Goal: Task Accomplishment & Management: Use online tool/utility

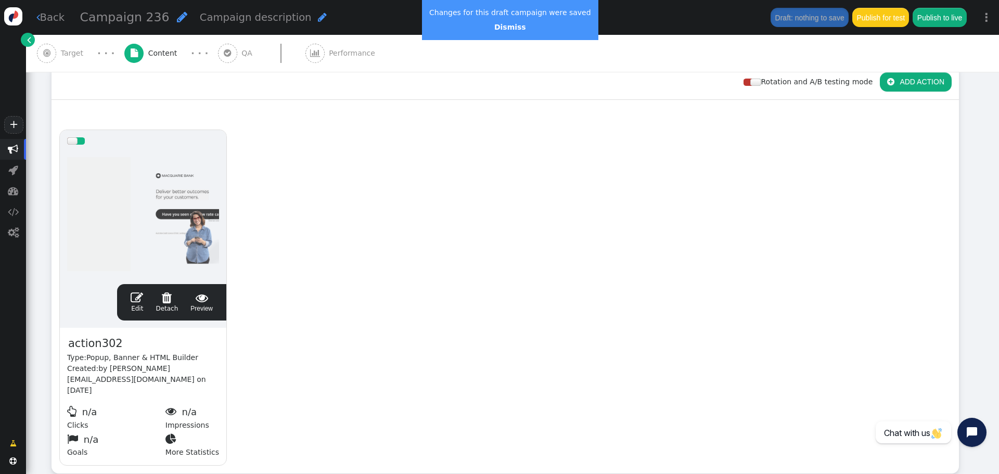
click at [122, 21] on span "Campaign 236" at bounding box center [124, 17] width 89 height 15
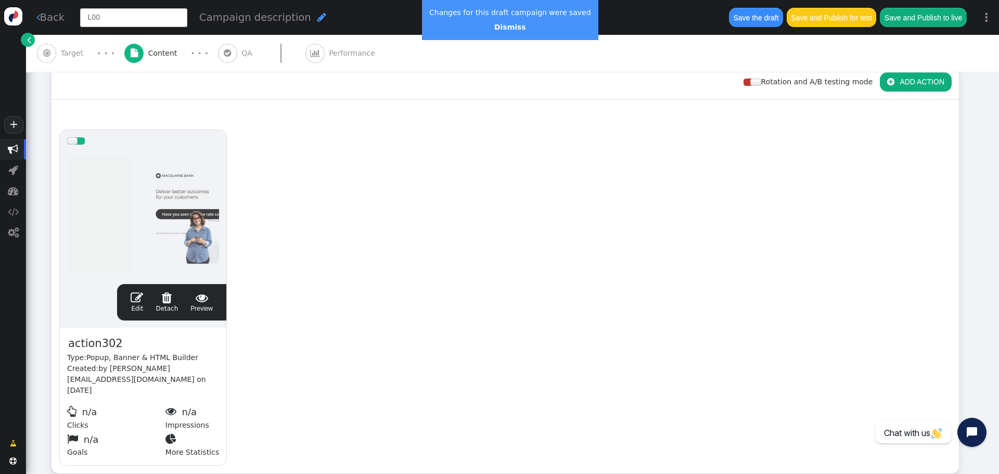
type input "L001"
click at [118, 16] on span "" at bounding box center [123, 17] width 10 height 12
type input "L001_Macquarie_Pilot_Segment1_Sept_2025"
click at [105, 344] on span "action302" at bounding box center [95, 344] width 57 height 18
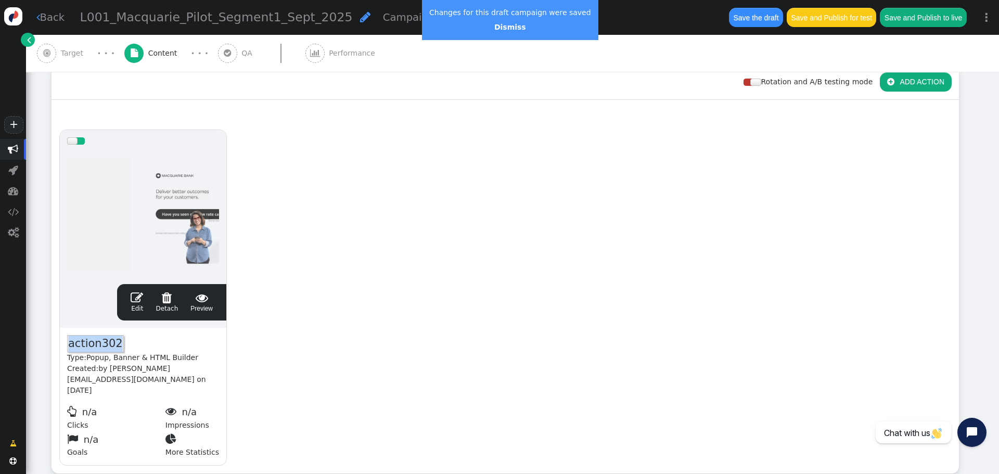
paste span
click at [61, 15] on link " Back" at bounding box center [50, 17] width 29 height 15
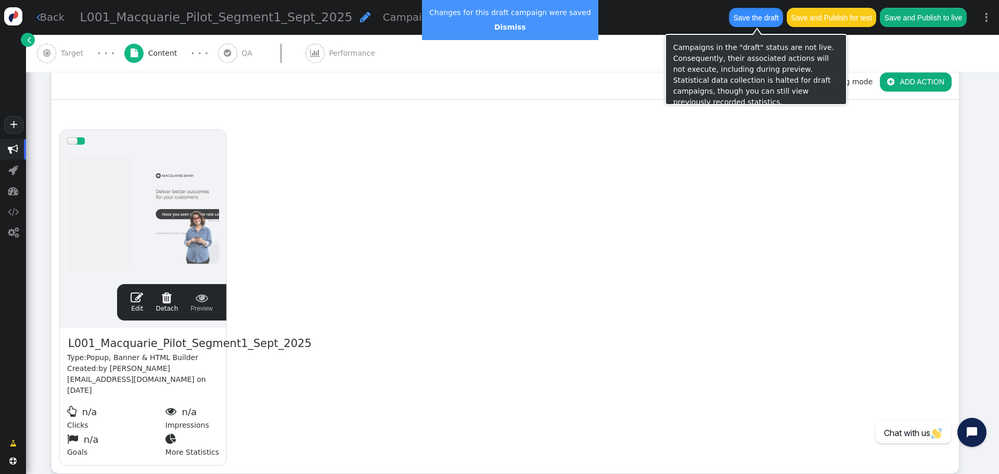
click at [764, 14] on button "Save the draft" at bounding box center [756, 17] width 54 height 19
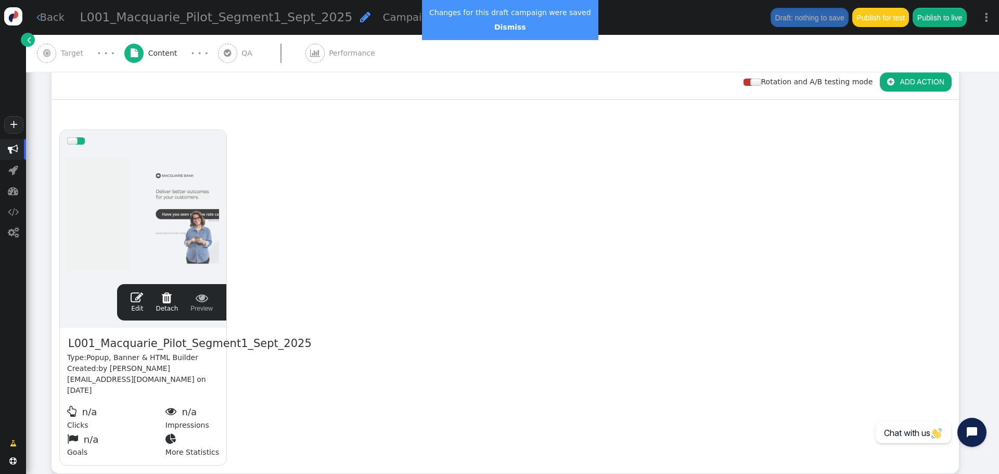
click at [45, 12] on link " Back" at bounding box center [50, 17] width 29 height 15
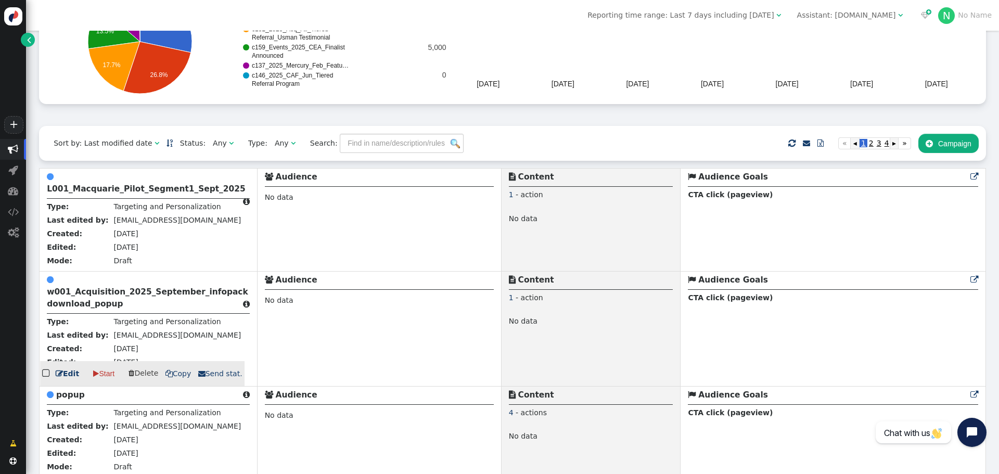
scroll to position [156, 0]
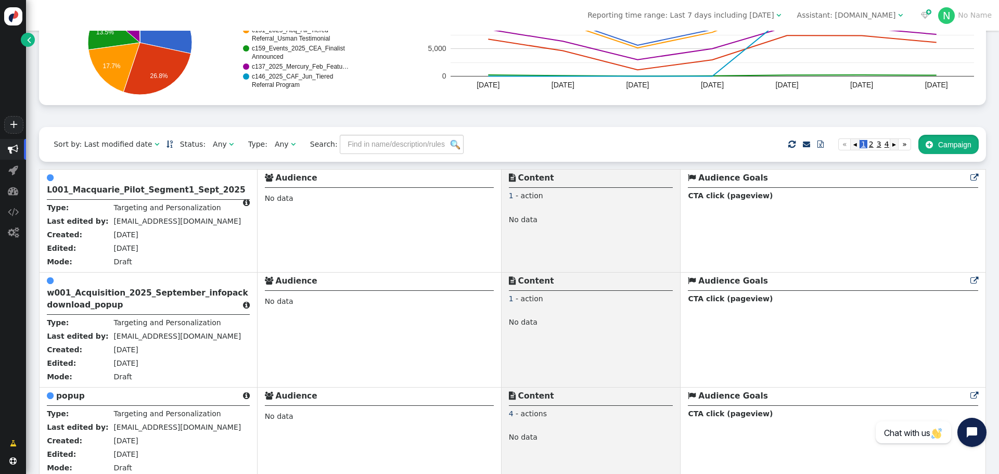
click at [941, 145] on button " Campaign" at bounding box center [948, 144] width 60 height 19
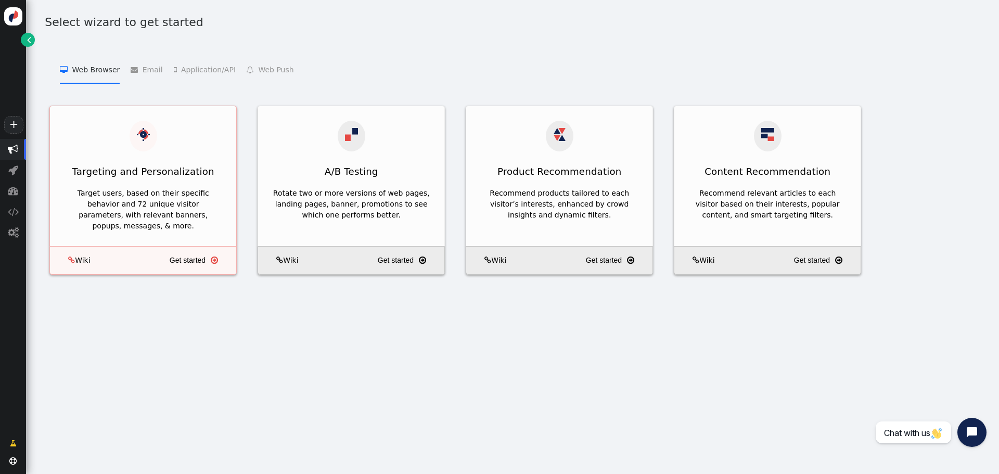
click at [106, 170] on div "Targeting and Personalization" at bounding box center [143, 171] width 186 height 25
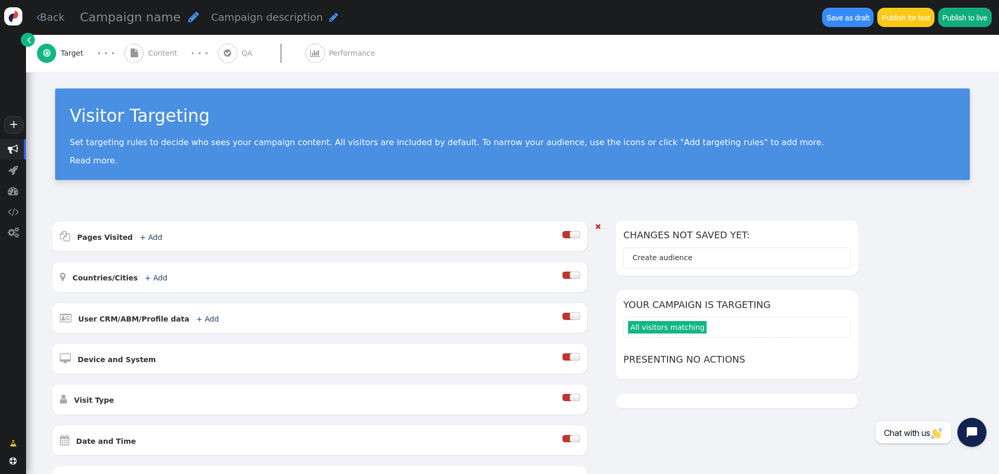
click at [574, 234] on div at bounding box center [575, 234] width 10 height 7
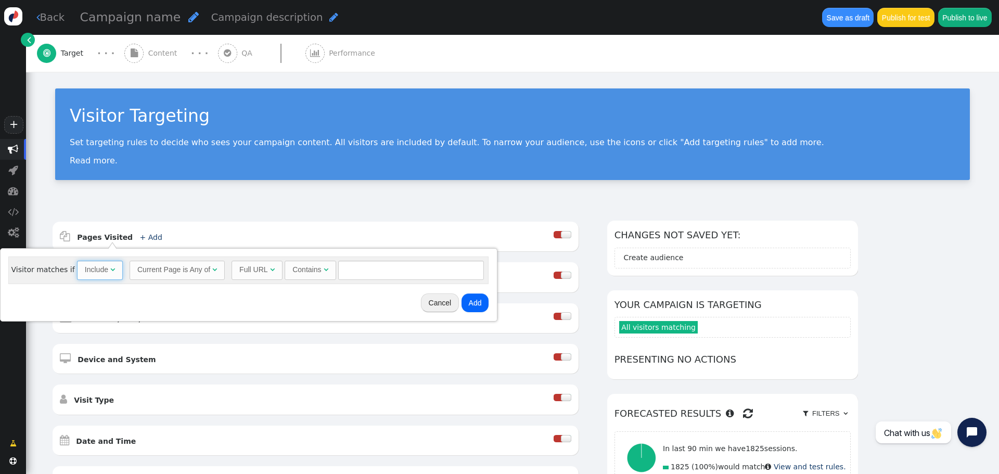
click at [109, 277] on span "Include " at bounding box center [100, 270] width 46 height 19
click at [358, 264] on input "text" at bounding box center [414, 270] width 146 height 19
type input "111"
click at [477, 301] on button "Add" at bounding box center [478, 302] width 28 height 19
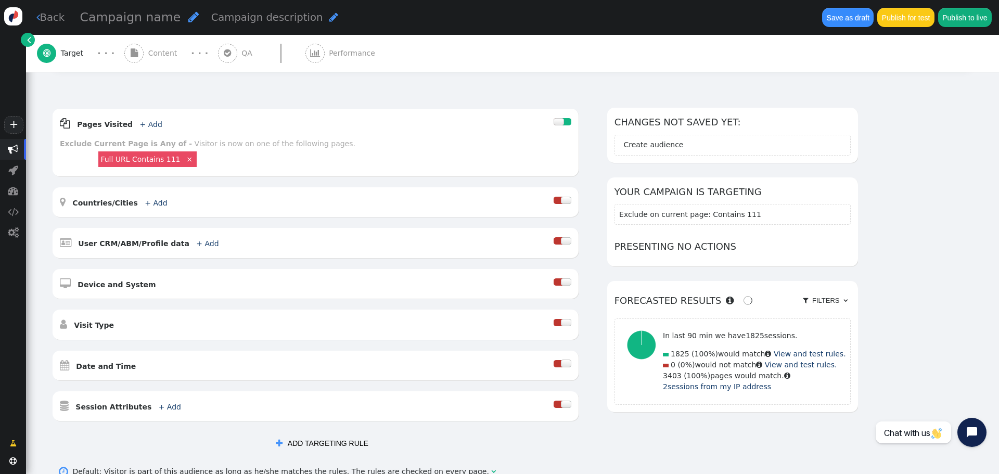
scroll to position [244, 0]
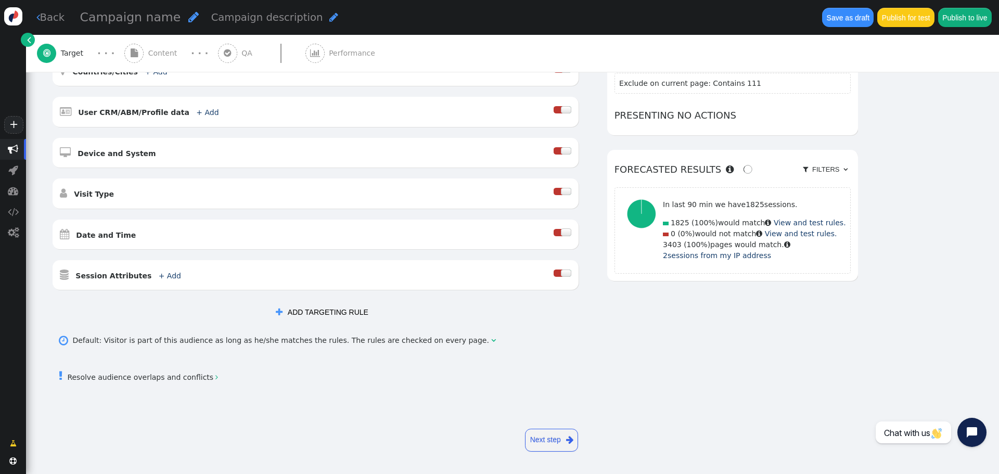
click at [555, 442] on link "Next step " at bounding box center [551, 440] width 53 height 23
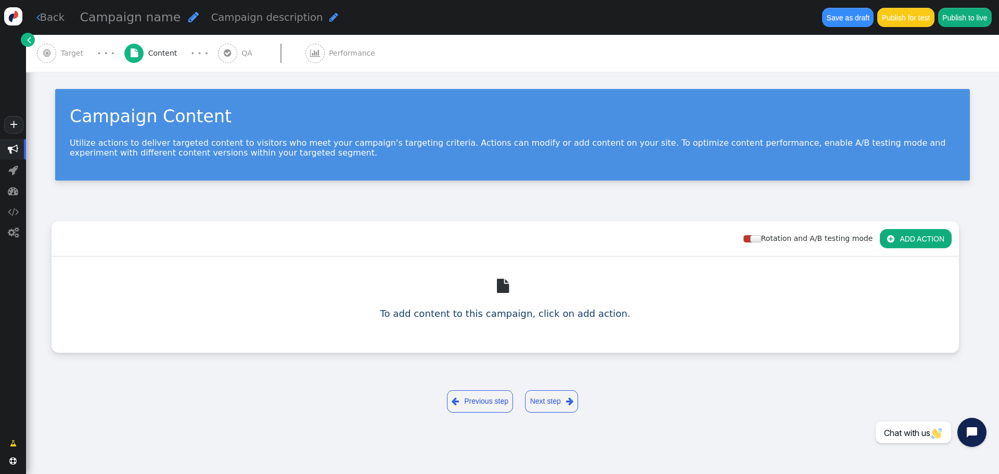
scroll to position [0, 0]
click at [900, 237] on button " ADD ACTION" at bounding box center [916, 237] width 72 height 19
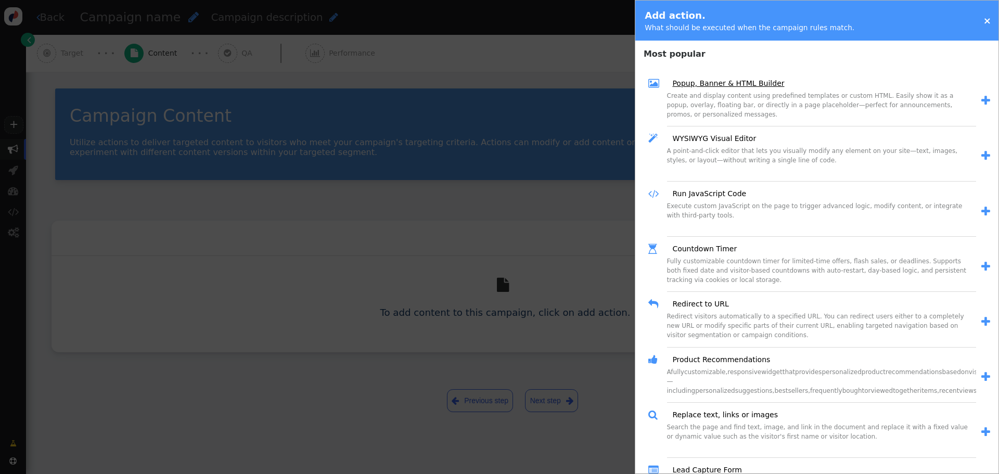
click at [736, 83] on link "Popup, Banner & HTML Builder" at bounding box center [724, 83] width 119 height 11
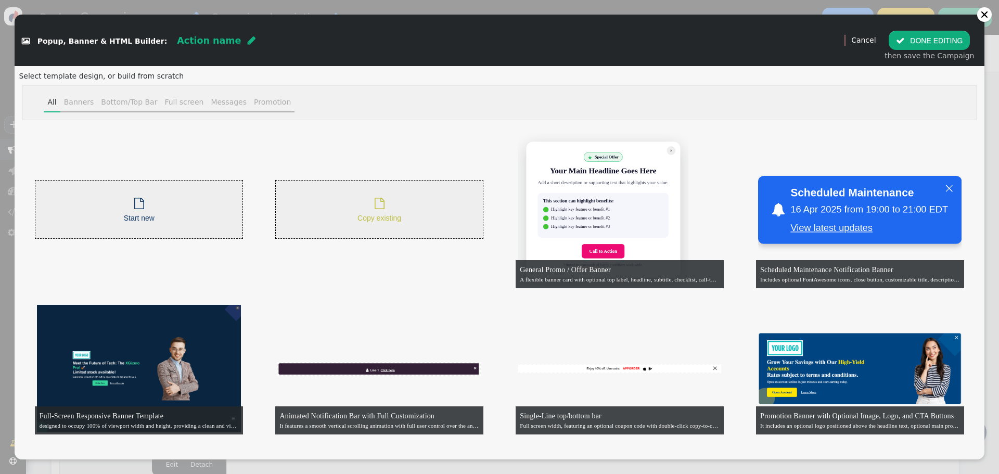
click at [370, 206] on div " Copy existing" at bounding box center [379, 209] width 44 height 29
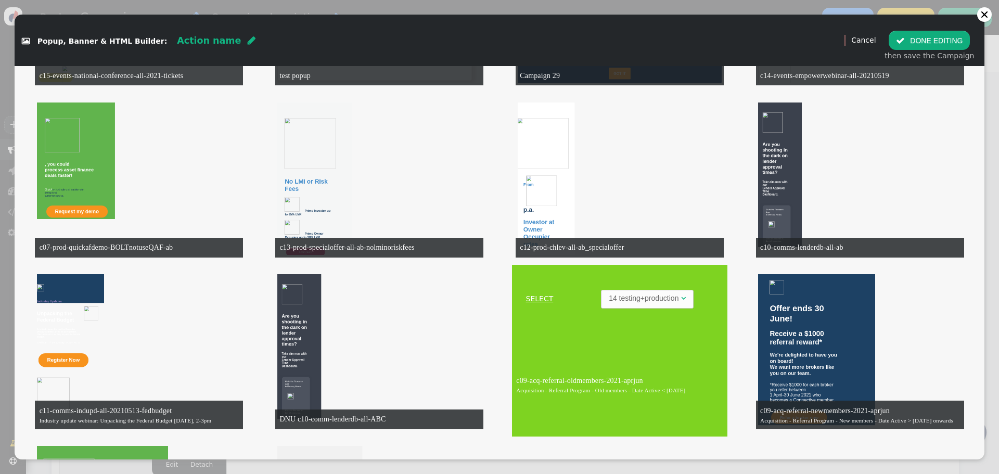
scroll to position [1665, 0]
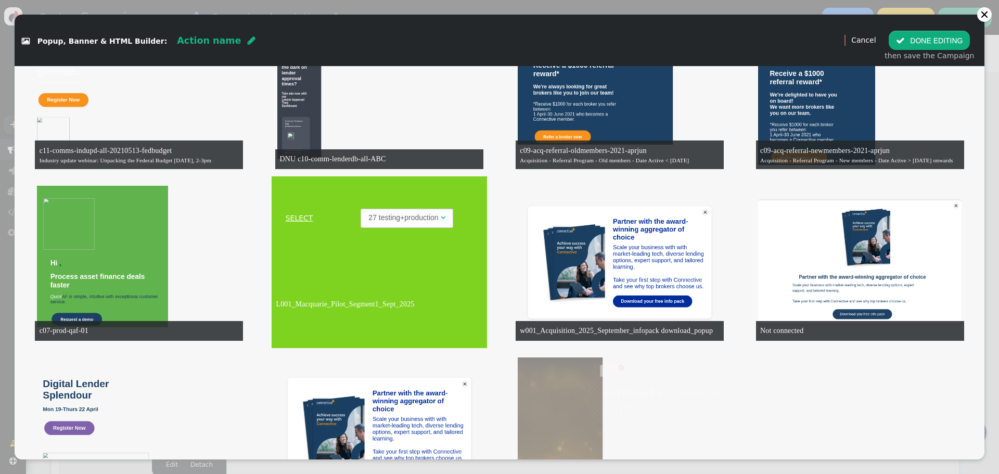
click at [300, 215] on link "SELECT" at bounding box center [299, 218] width 51 height 11
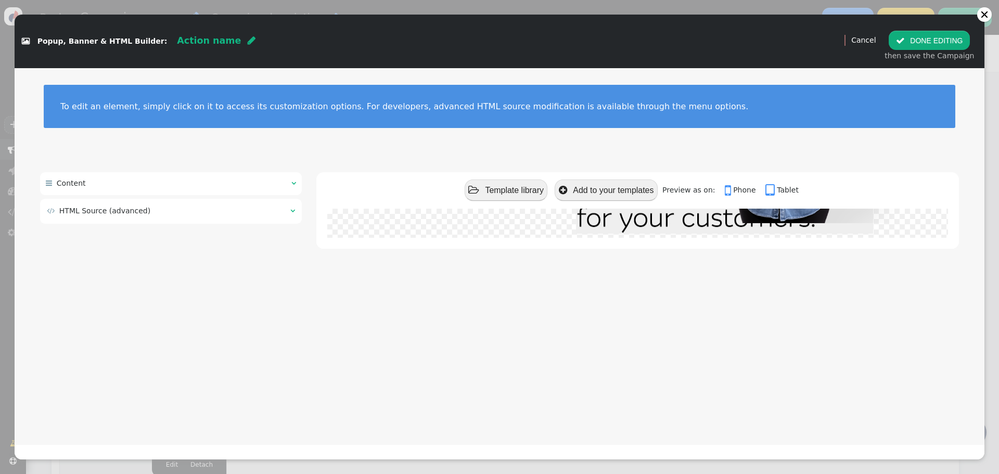
scroll to position [0, 0]
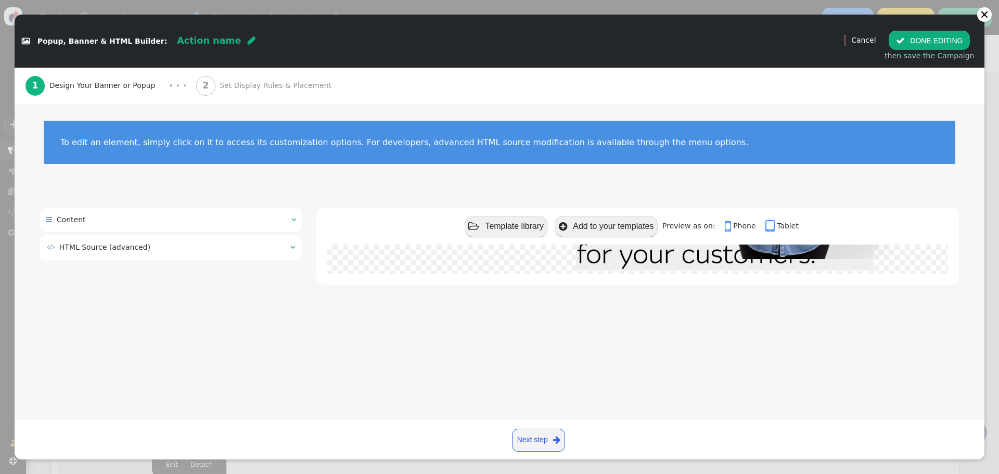
click at [220, 82] on span "Set Display Rules & Placement" at bounding box center [278, 85] width 116 height 11
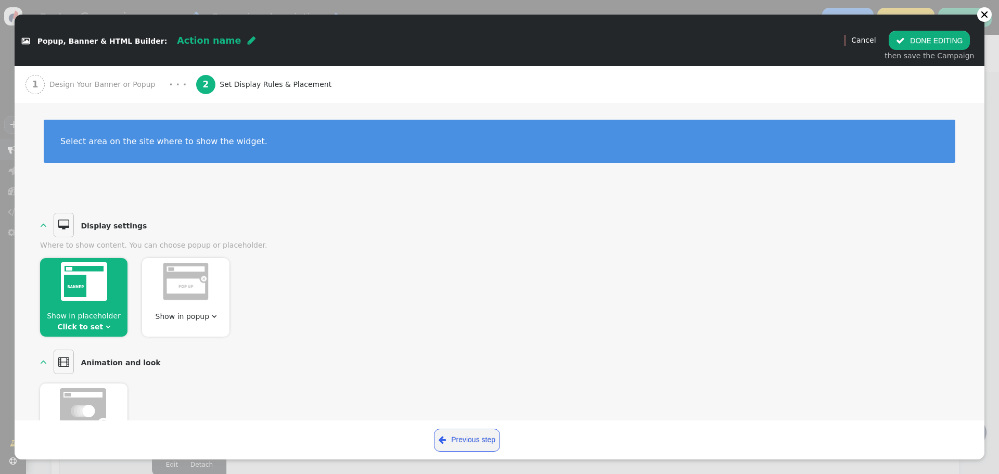
click at [94, 299] on img at bounding box center [84, 281] width 46 height 39
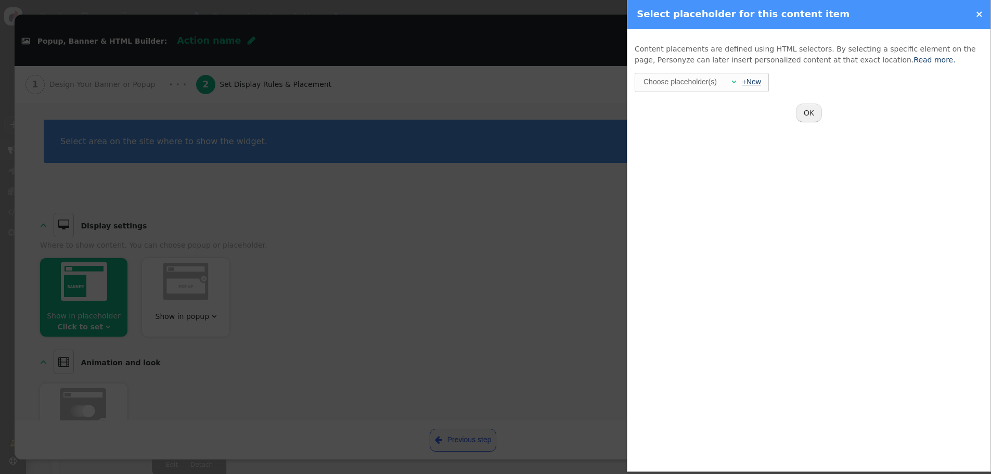
click at [742, 84] on link "+New" at bounding box center [751, 82] width 19 height 8
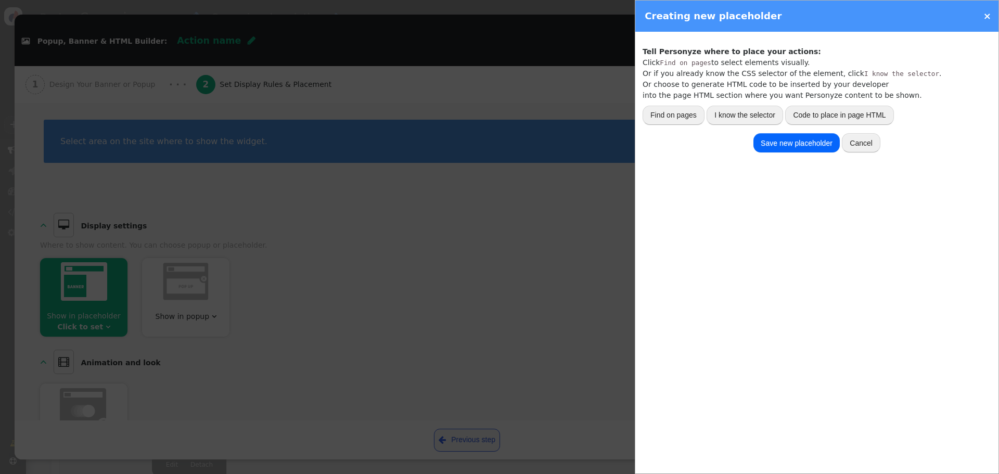
click at [865, 143] on button "Cancel" at bounding box center [861, 142] width 39 height 19
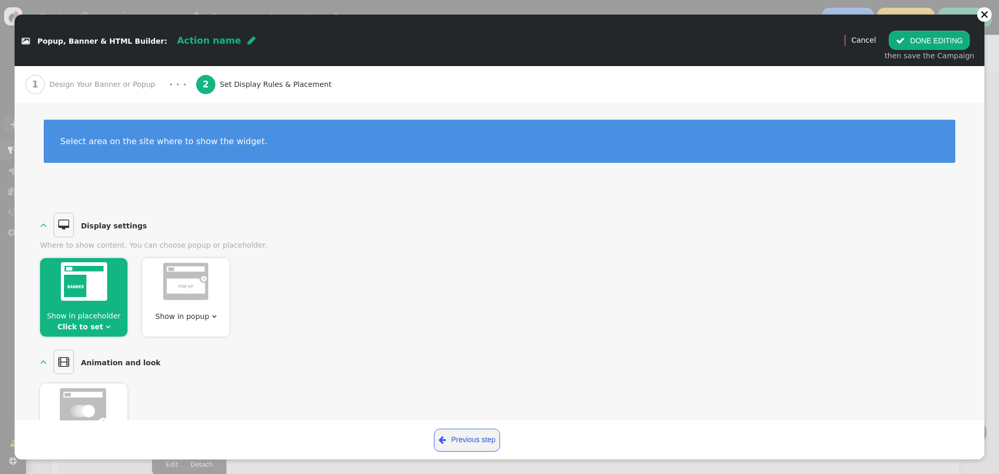
click at [91, 293] on img at bounding box center [84, 281] width 46 height 39
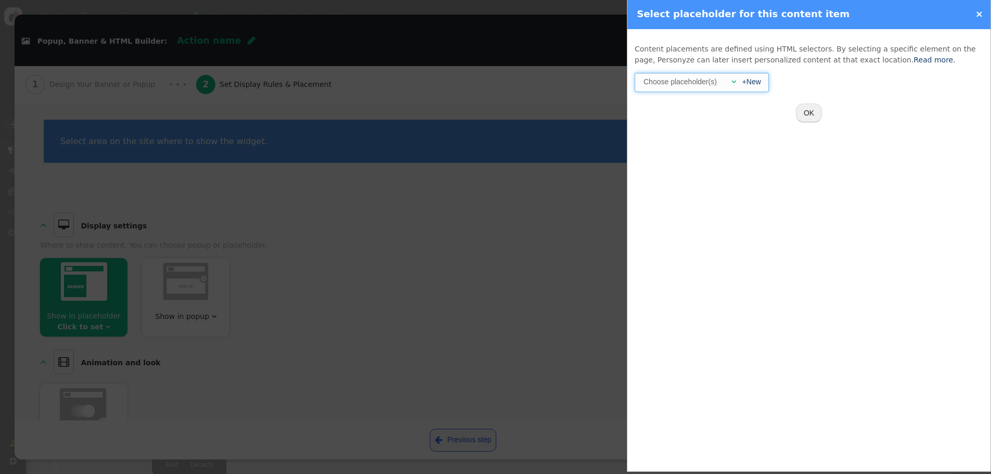
click at [723, 81] on div at bounding box center [723, 81] width 6 height 11
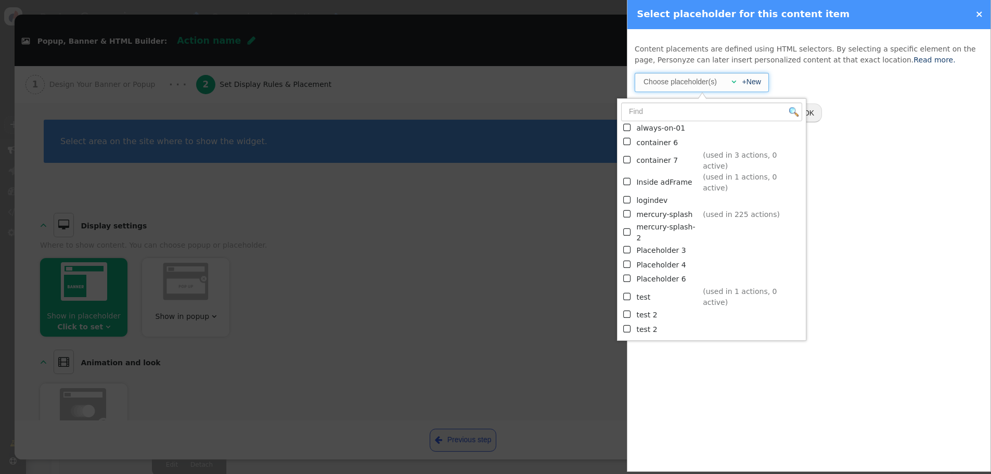
click at [649, 208] on td "mercury-splash" at bounding box center [667, 215] width 63 height 14
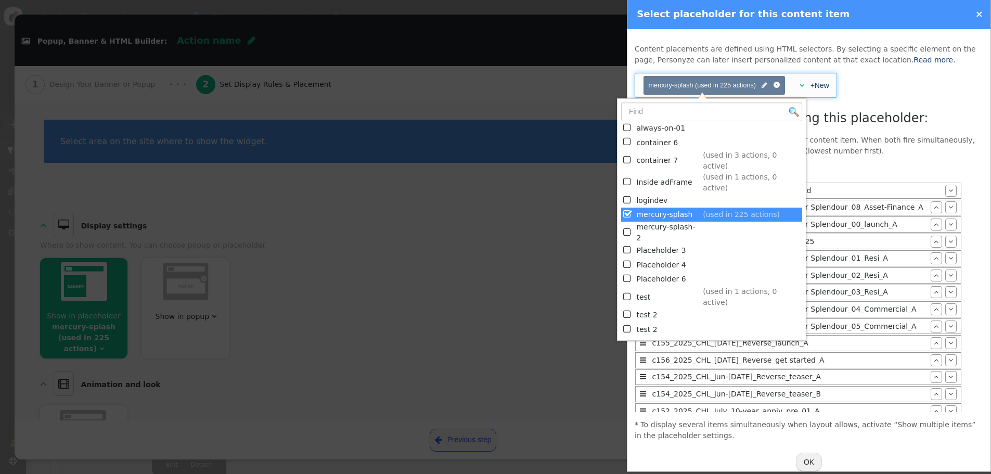
click at [541, 277] on div at bounding box center [495, 237] width 991 height 474
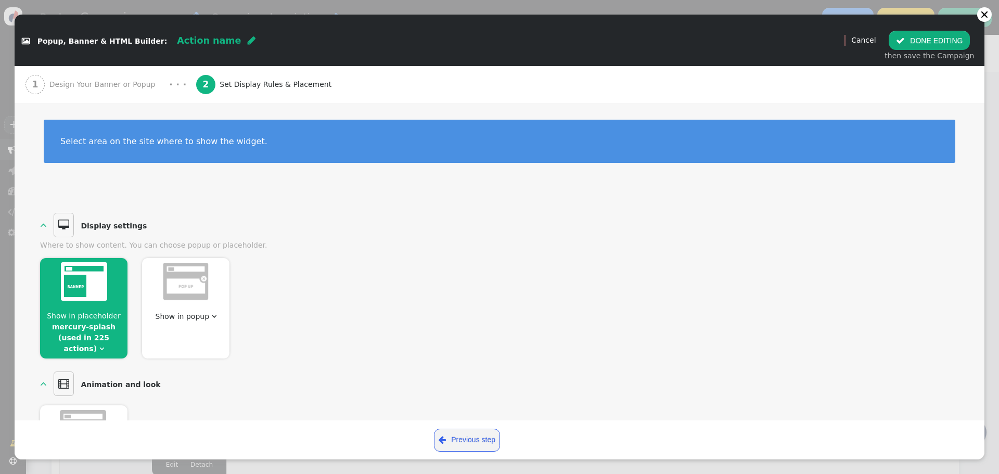
click at [102, 84] on span "Design Your Banner or Popup" at bounding box center [104, 84] width 110 height 11
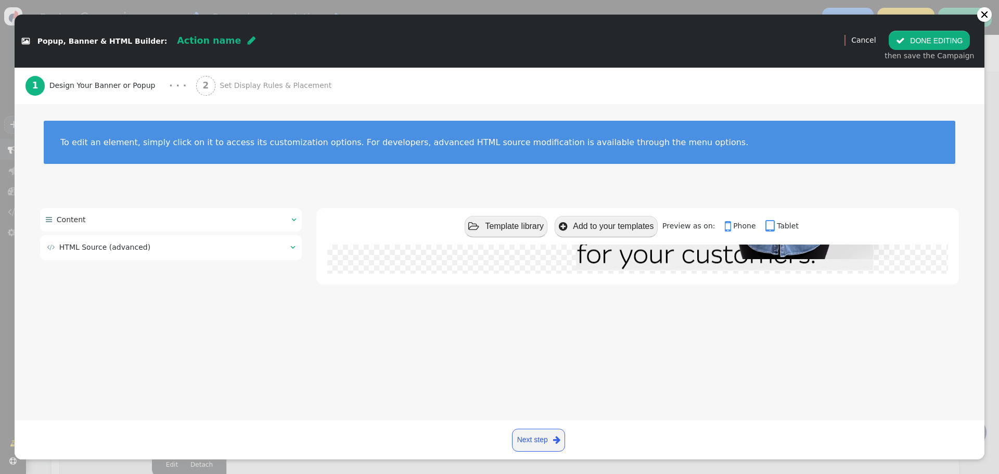
click at [921, 44] on button " DONE EDITING" at bounding box center [929, 40] width 81 height 19
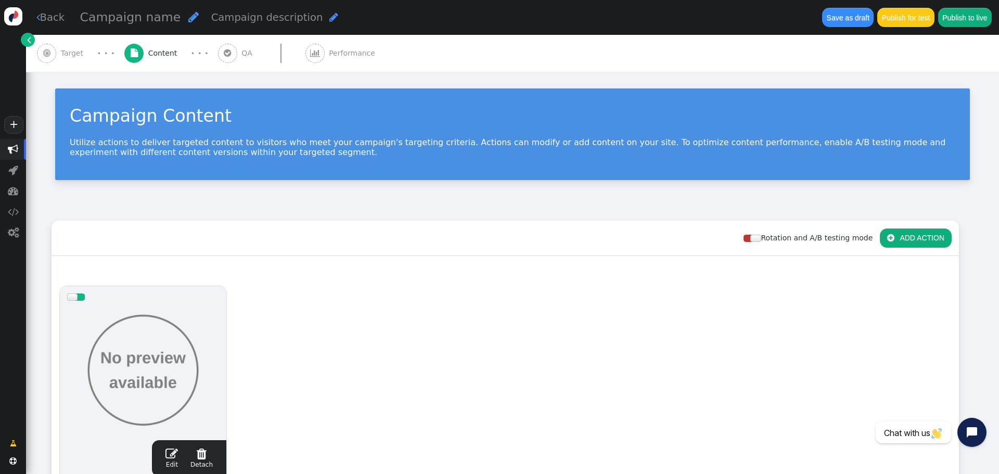
click at [188, 14] on span "" at bounding box center [193, 17] width 10 height 12
click at [188, 16] on span "" at bounding box center [193, 17] width 10 height 12
click at [139, 18] on input "L001_Macquarie_Pilot_Segment1_Sept_2025" at bounding box center [133, 17] width 107 height 19
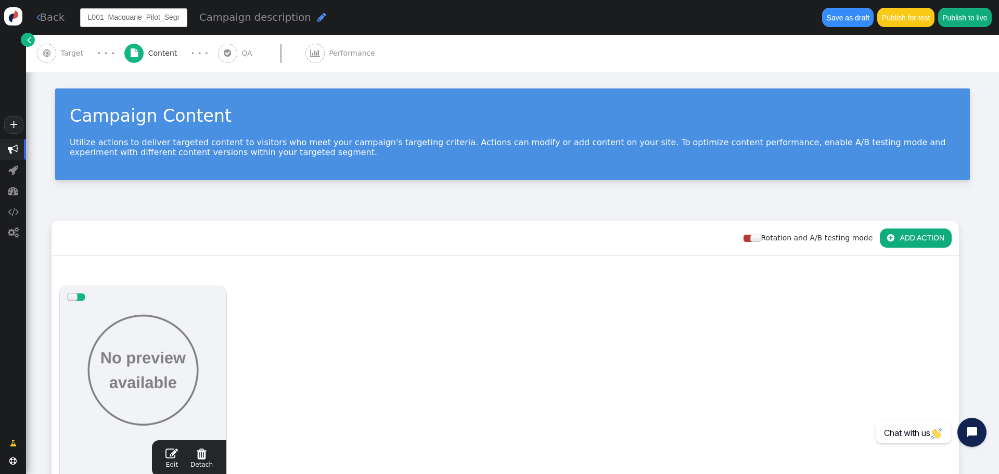
drag, startPoint x: 127, startPoint y: 19, endPoint x: 48, endPoint y: 19, distance: 79.1
click at [48, 19] on div " Back L001_Macquarie_Pilot_Segment2_Sept_2025 Campaign description  Save as d…" at bounding box center [512, 17] width 973 height 35
click at [112, 16] on input "L001_Macquarie_Pilot_Segment2_Sept_2025" at bounding box center [133, 17] width 107 height 19
click at [98, 19] on input "L001_Macquarie_Pilot_Segment2_Sept_2025" at bounding box center [133, 17] width 107 height 19
type input "L002_Macquarie_Pilot_Segment2_Sept_2025"
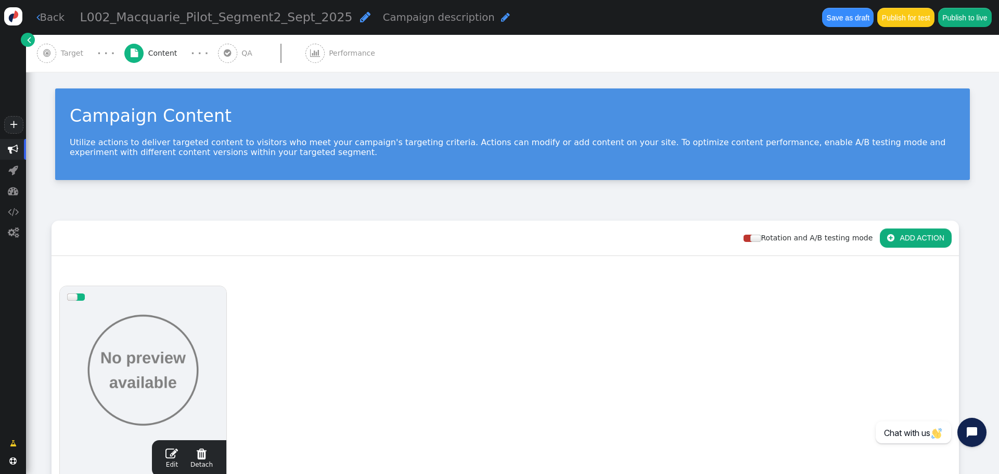
click at [178, 454] on span "" at bounding box center [171, 453] width 12 height 12
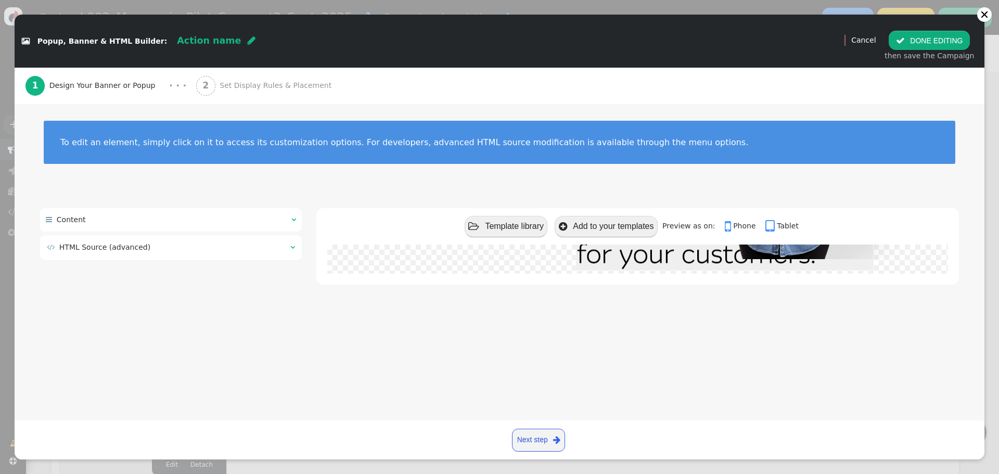
click at [248, 38] on span "" at bounding box center [252, 40] width 8 height 9
type input "L002_Macquarie_Pilot_Segment2_Sept_2025"
click at [233, 241] on table " HTML Source (advanced) " at bounding box center [171, 247] width 250 height 13
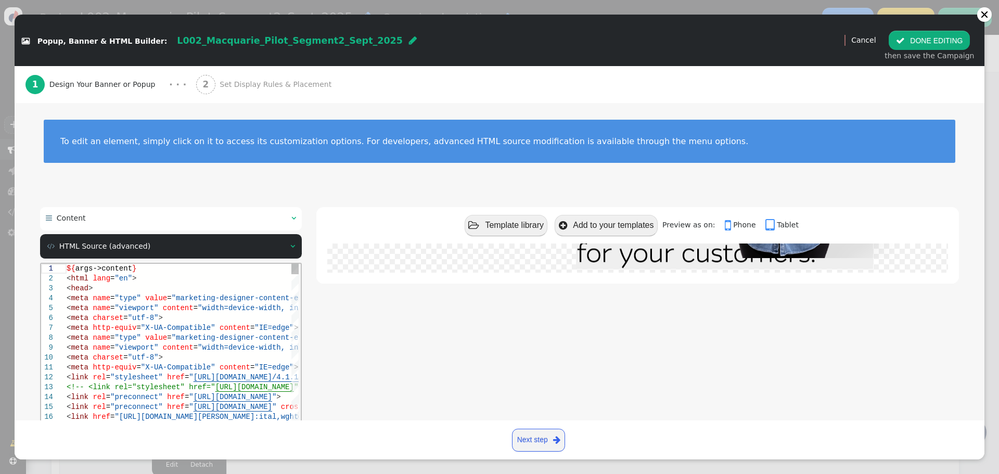
scroll to position [87, 0]
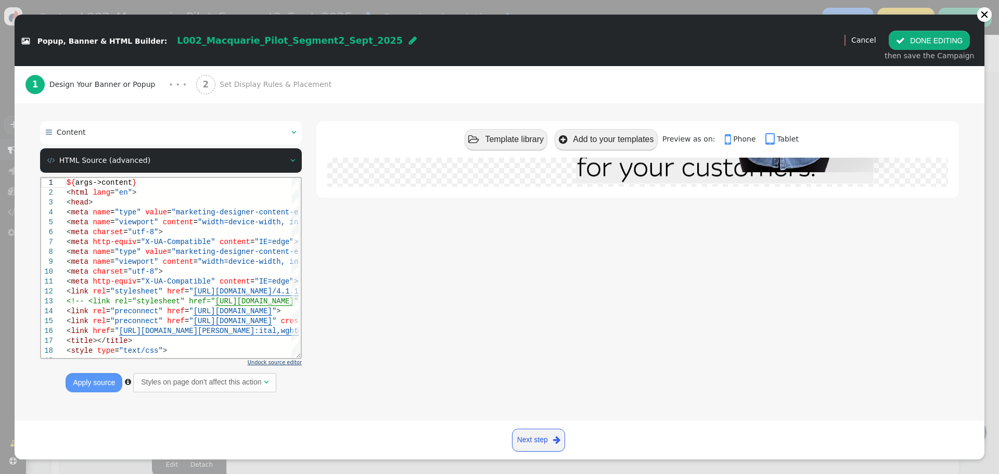
click at [273, 364] on span "Undock source editor" at bounding box center [275, 363] width 54 height 6
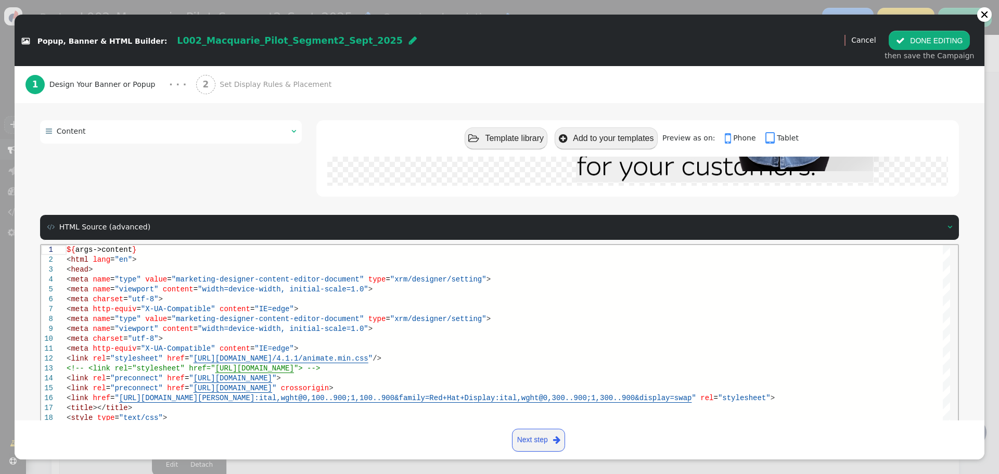
scroll to position [140, 0]
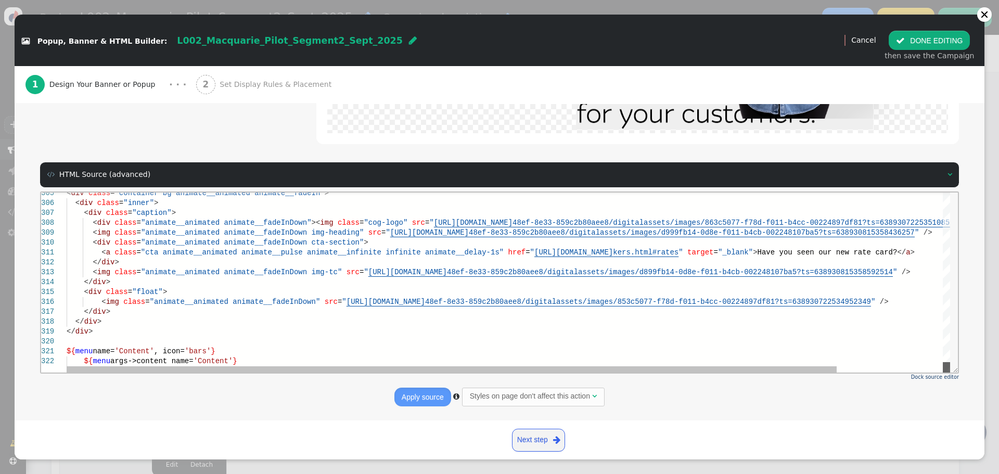
drag, startPoint x: 945, startPoint y: 195, endPoint x: 869, endPoint y: 367, distance: 188.4
click at [949, 370] on div at bounding box center [946, 367] width 7 height 10
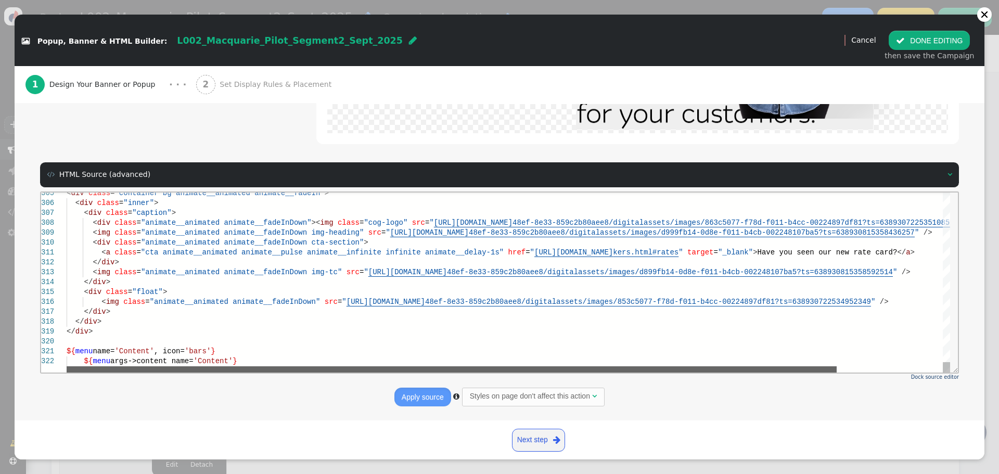
drag, startPoint x: 748, startPoint y: 368, endPoint x: 723, endPoint y: 371, distance: 25.2
click at [723, 371] on div at bounding box center [452, 369] width 770 height 6
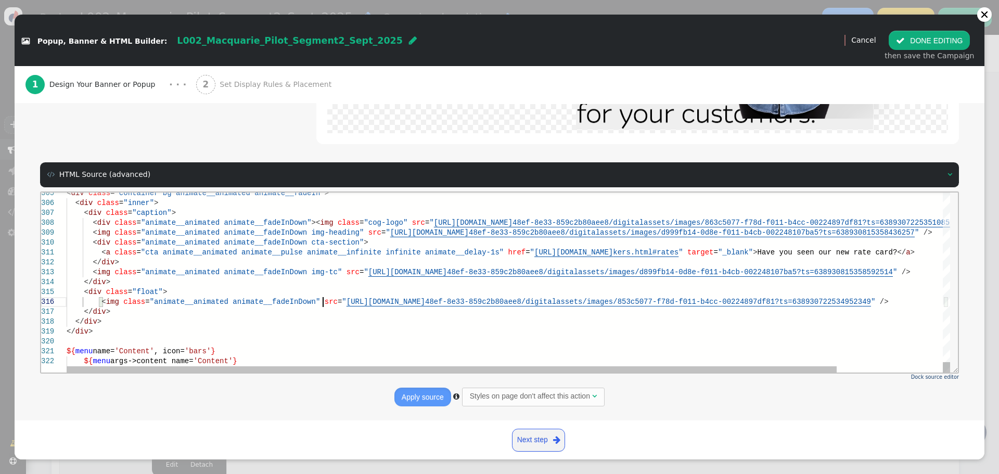
scroll to position [0, 0]
click at [342, 301] on span """ at bounding box center [344, 301] width 4 height 8
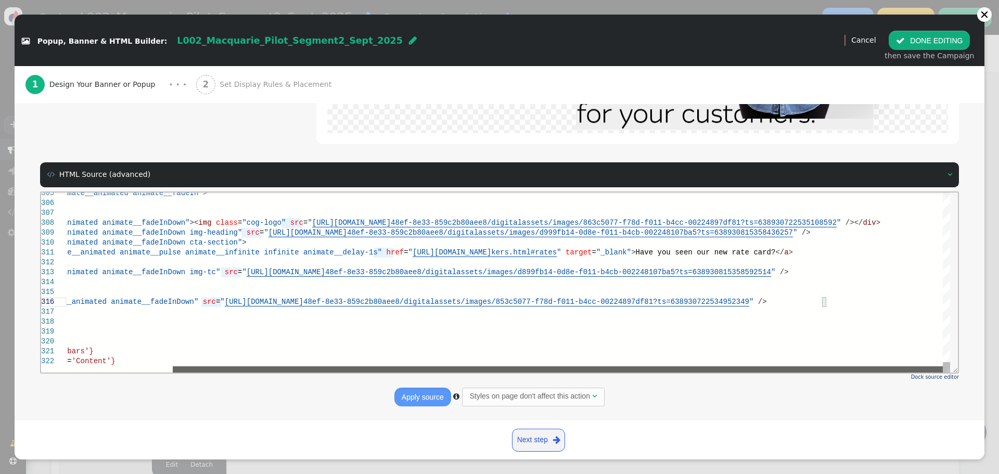
drag, startPoint x: 383, startPoint y: 369, endPoint x: 643, endPoint y: 345, distance: 260.7
click at [514, 371] on div at bounding box center [558, 369] width 770 height 6
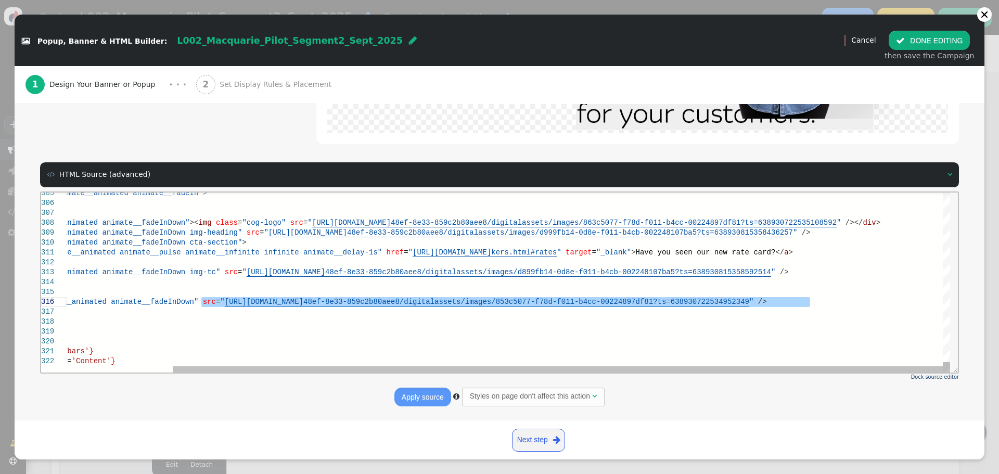
paste textarea "te card?</a> </div> <img class="animate__animated animate__fadeInDown img-tc" s…"
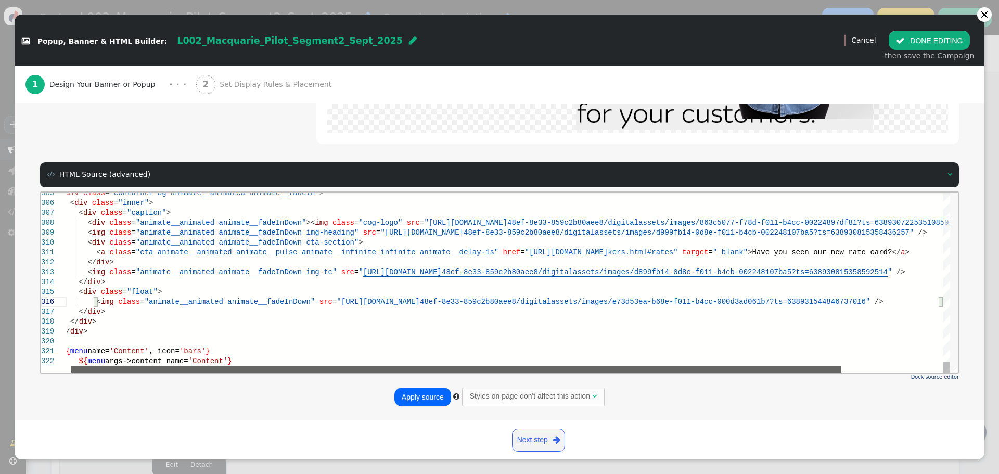
drag, startPoint x: 501, startPoint y: 367, endPoint x: 400, endPoint y: 367, distance: 101.5
click at [400, 367] on div at bounding box center [456, 369] width 770 height 6
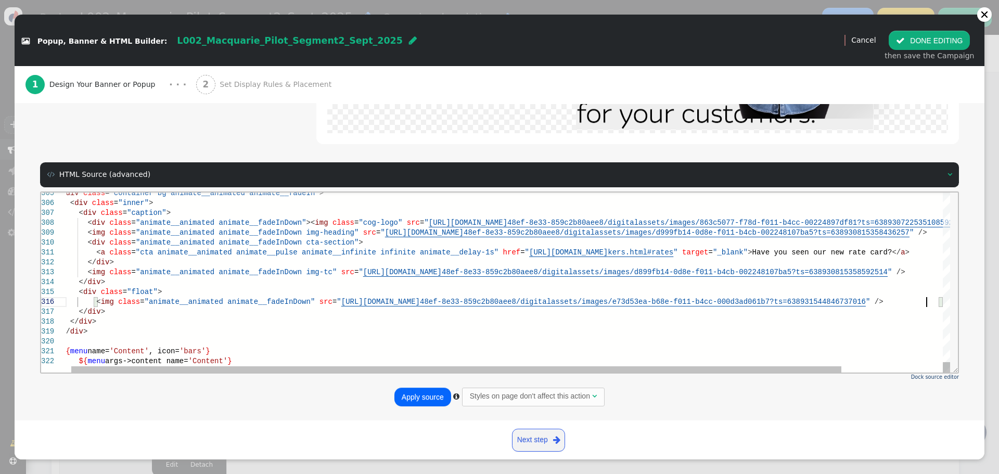
drag, startPoint x: 358, startPoint y: 235, endPoint x: 364, endPoint y: 242, distance: 9.7
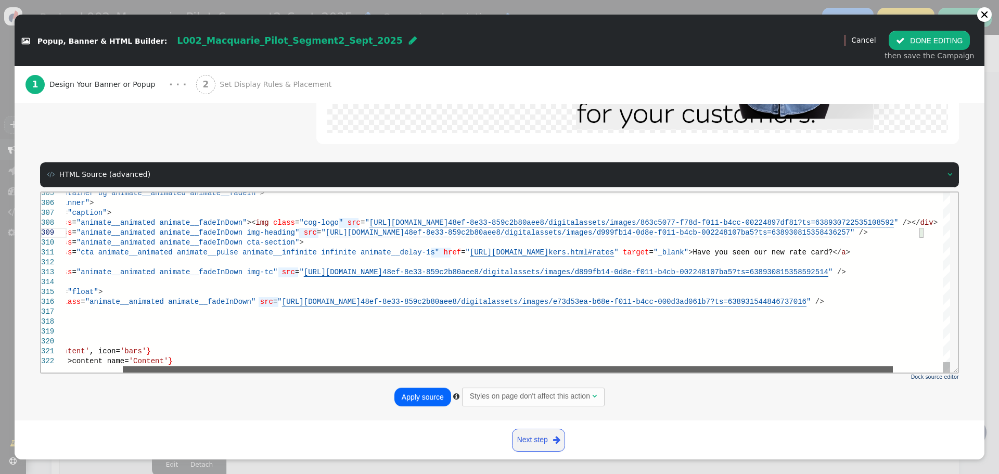
drag, startPoint x: 444, startPoint y: 367, endPoint x: 566, endPoint y: 352, distance: 122.2
click at [533, 362] on div "< div class = "container bg animate__animated animate__fadeIn" > < div class = …" at bounding box center [508, 282] width 883 height 180
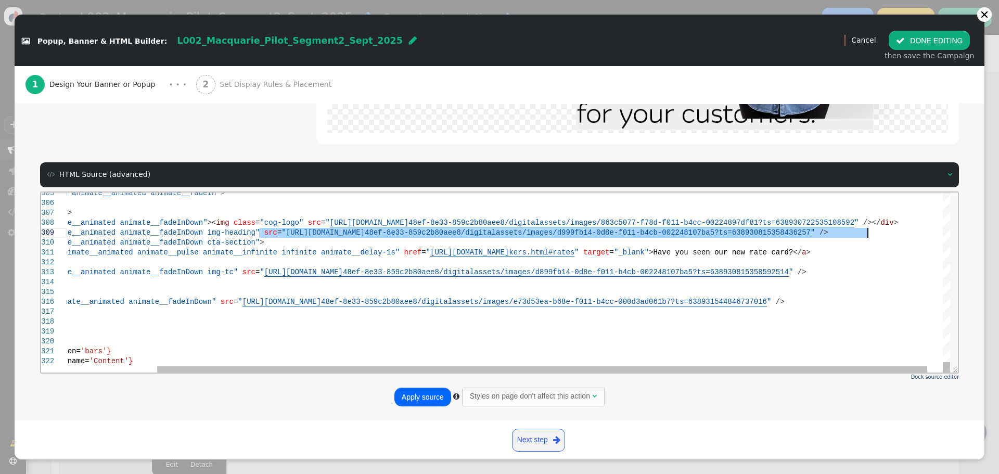
paste textarea "<div class="caption"> <div class="animate__animated animate__fadeInDown"><img c…"
type textarea "<div class="caption"> <div class="animate__animated animate__fadeInDown"><img c…"
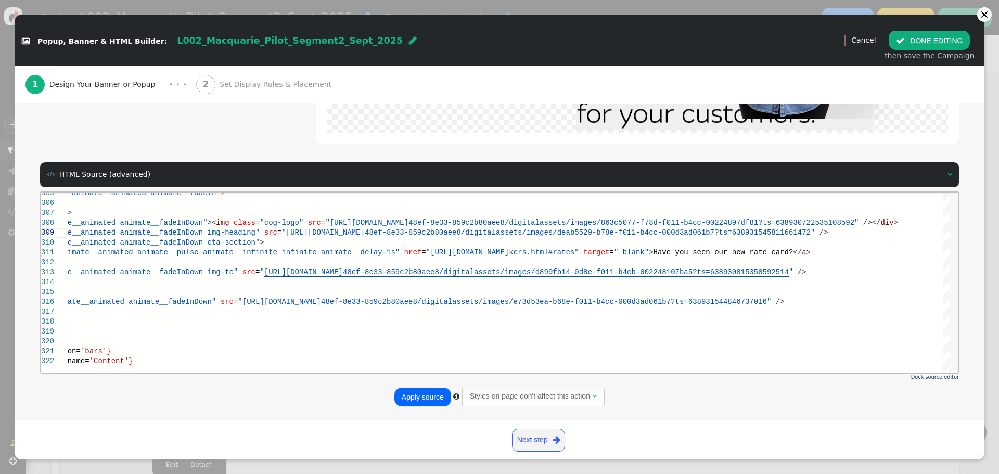
click at [410, 395] on button "Apply source" at bounding box center [422, 397] width 57 height 19
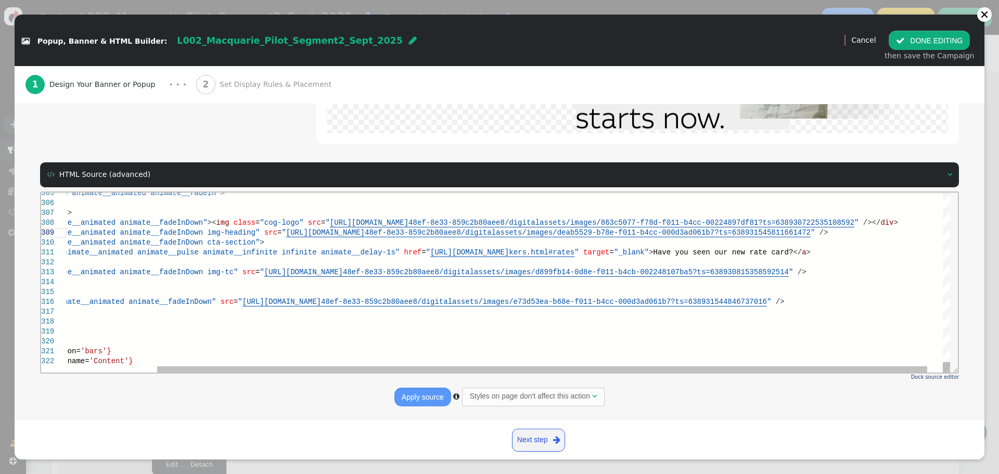
scroll to position [0, 905]
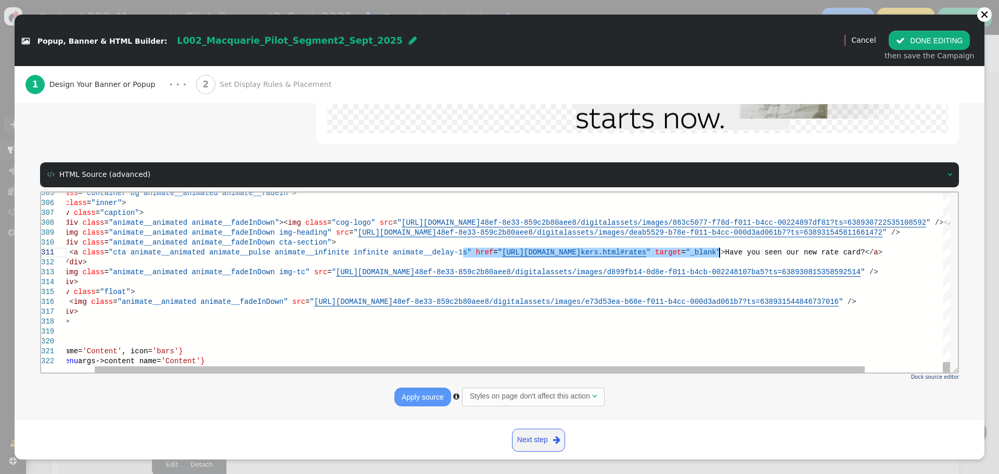
type textarea "<a class="cta animate__animated animate__pulse animate__infinite infinite anima…"
drag, startPoint x: 391, startPoint y: 253, endPoint x: 723, endPoint y: 253, distance: 331.9
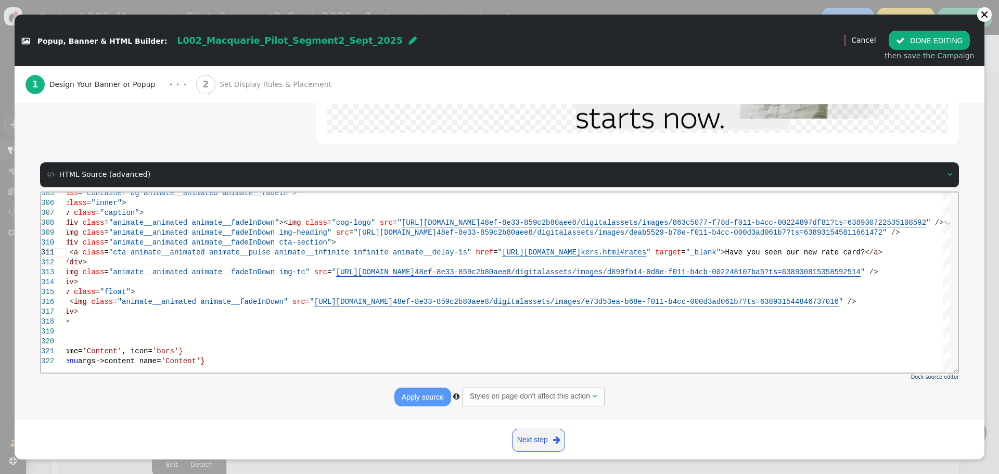
click at [407, 398] on button "Apply source" at bounding box center [422, 397] width 57 height 19
click at [924, 38] on button " DONE EDITING" at bounding box center [929, 40] width 81 height 19
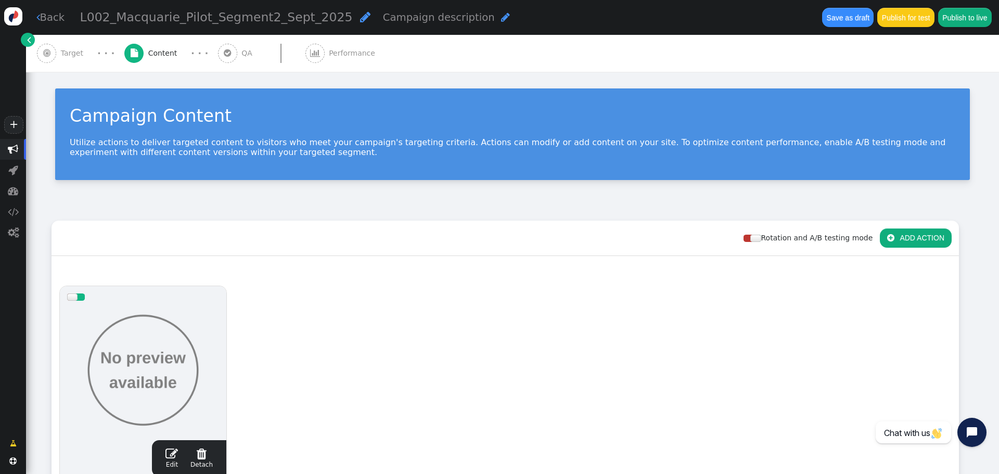
scroll to position [0, 0]
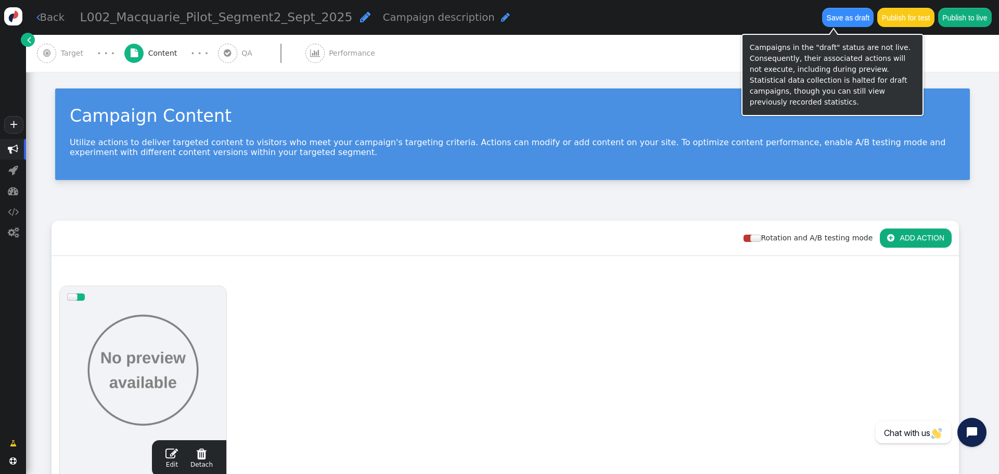
click at [839, 19] on button "Save as draft" at bounding box center [848, 17] width 52 height 19
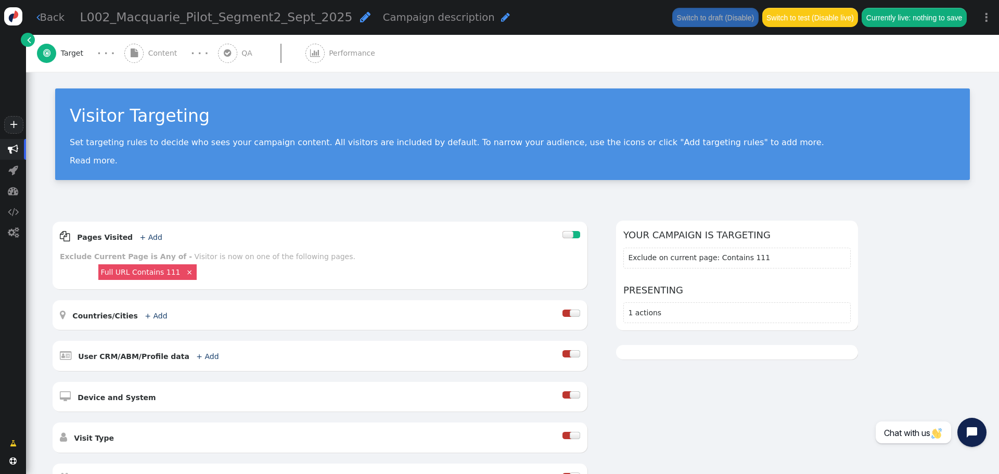
click at [159, 54] on span "Content" at bounding box center [164, 53] width 33 height 11
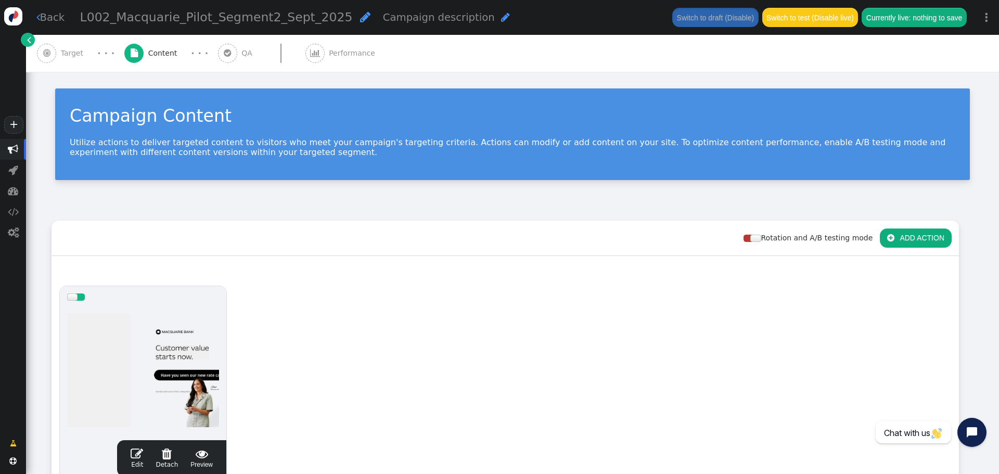
click at [207, 460] on span " Preview" at bounding box center [201, 458] width 22 height 22
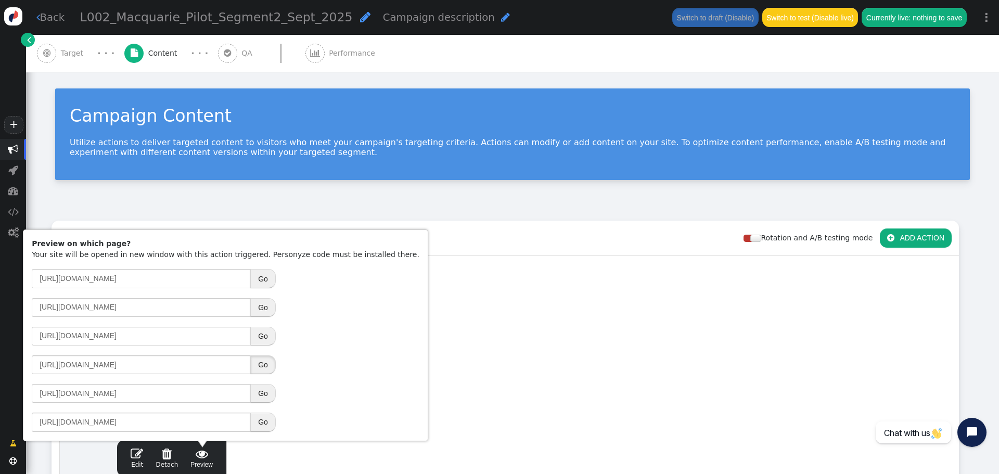
click at [261, 364] on button "Go" at bounding box center [262, 364] width 25 height 19
